Goal: Obtain resource: Download file/media

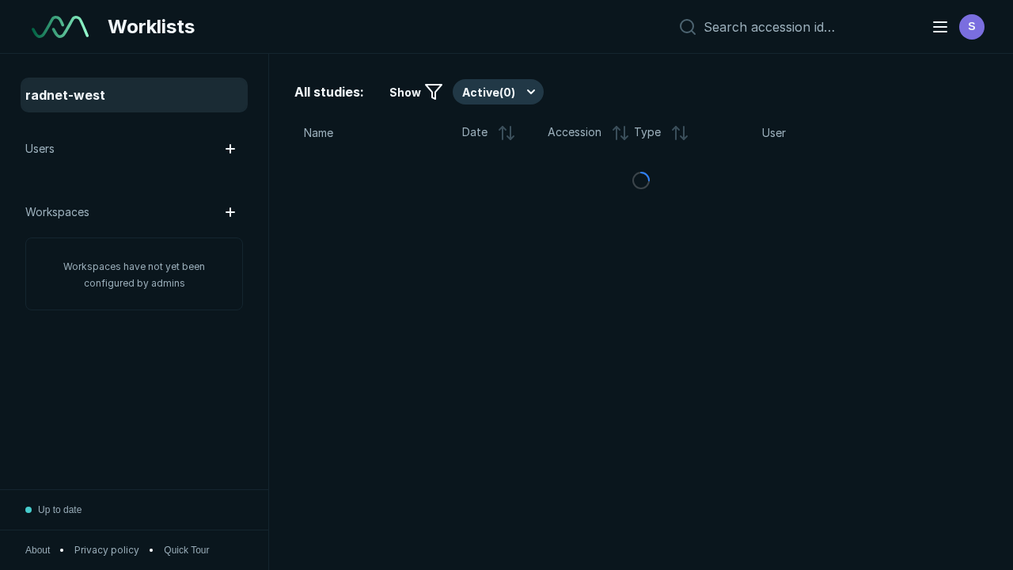
scroll to position [4322, 6593]
